Goal: Information Seeking & Learning: Learn about a topic

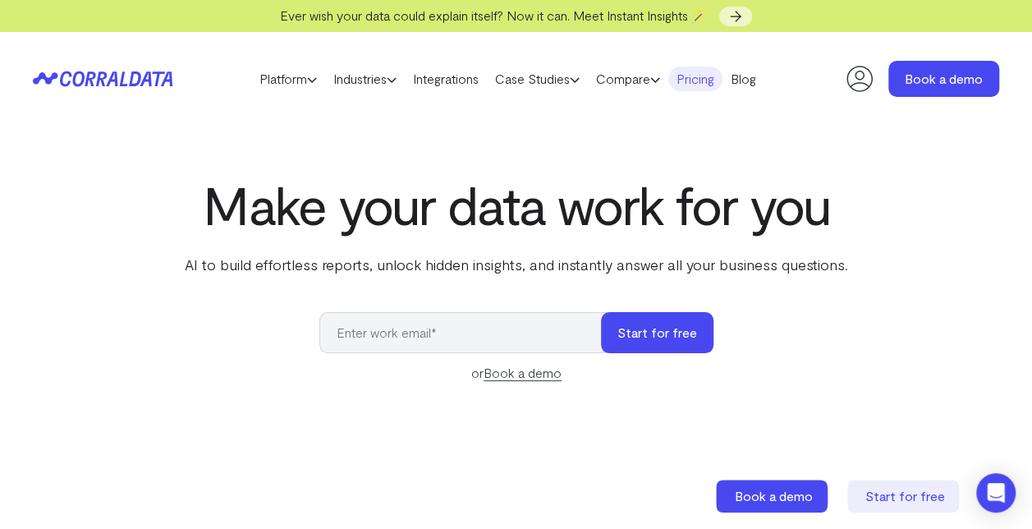
click at [707, 80] on link "Pricing" at bounding box center [695, 78] width 54 height 25
